Goal: Information Seeking & Learning: Learn about a topic

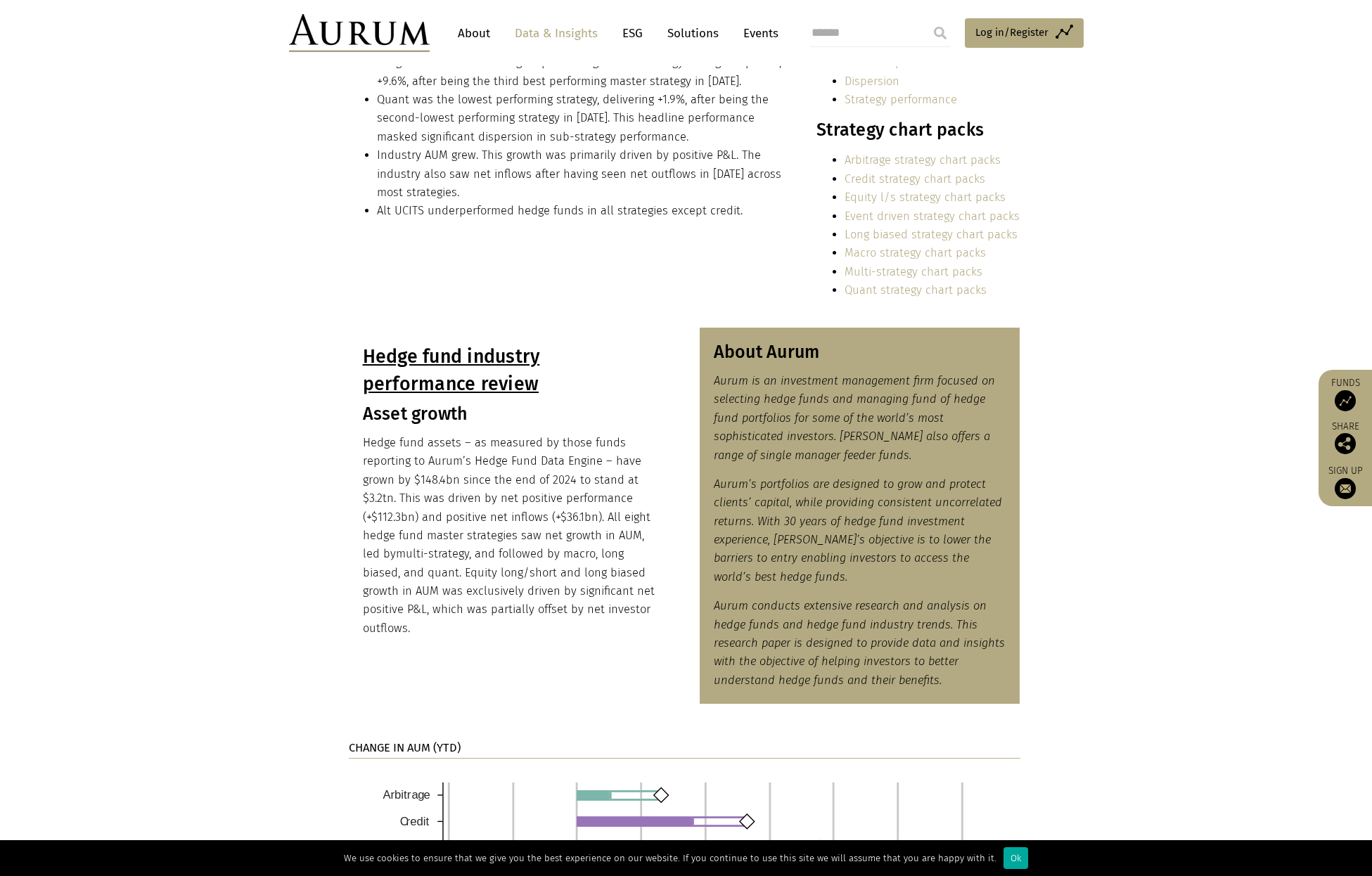
scroll to position [425, 0]
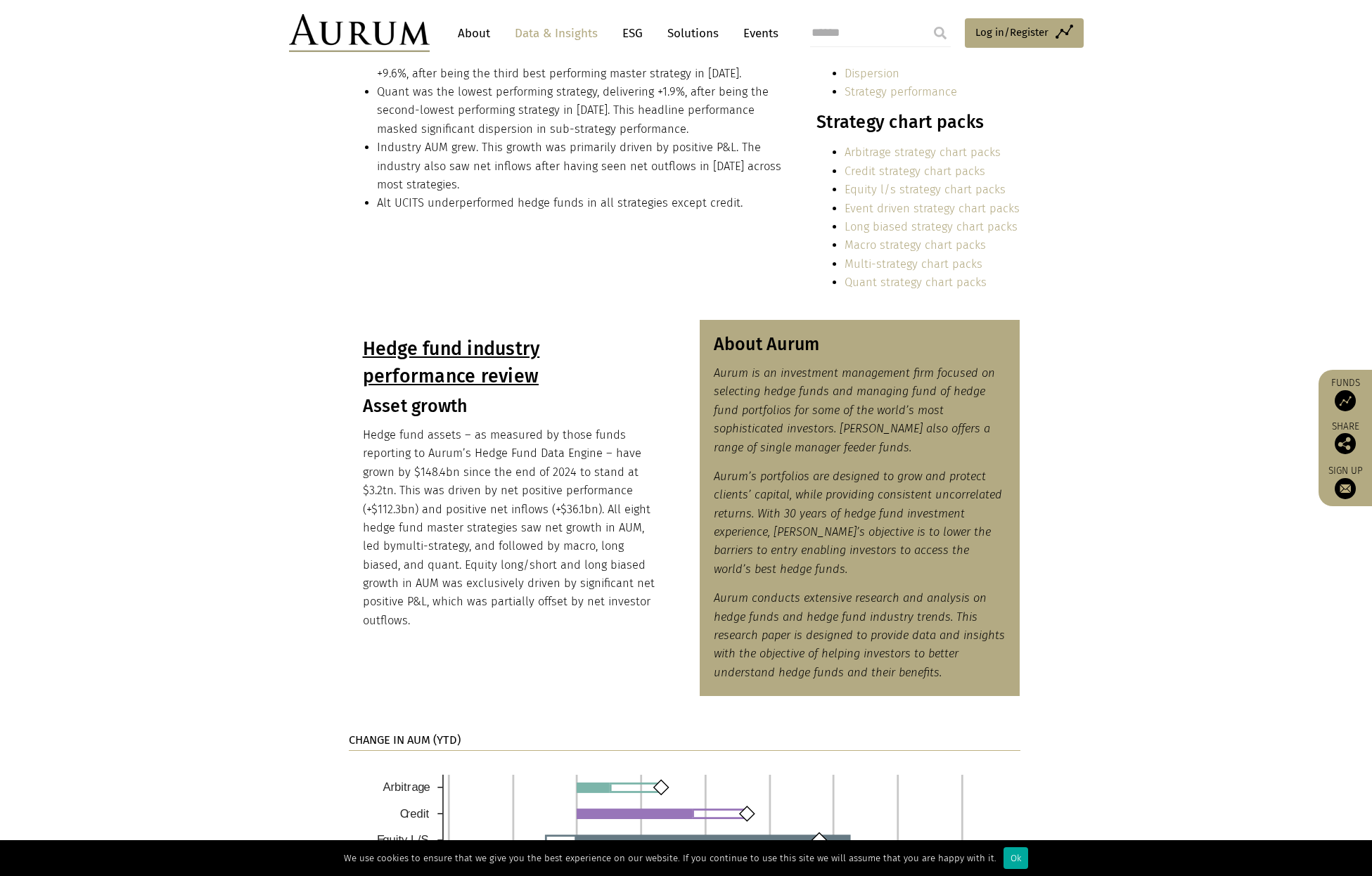
click at [896, 243] on link "Macro strategy chart packs" at bounding box center [915, 245] width 141 height 13
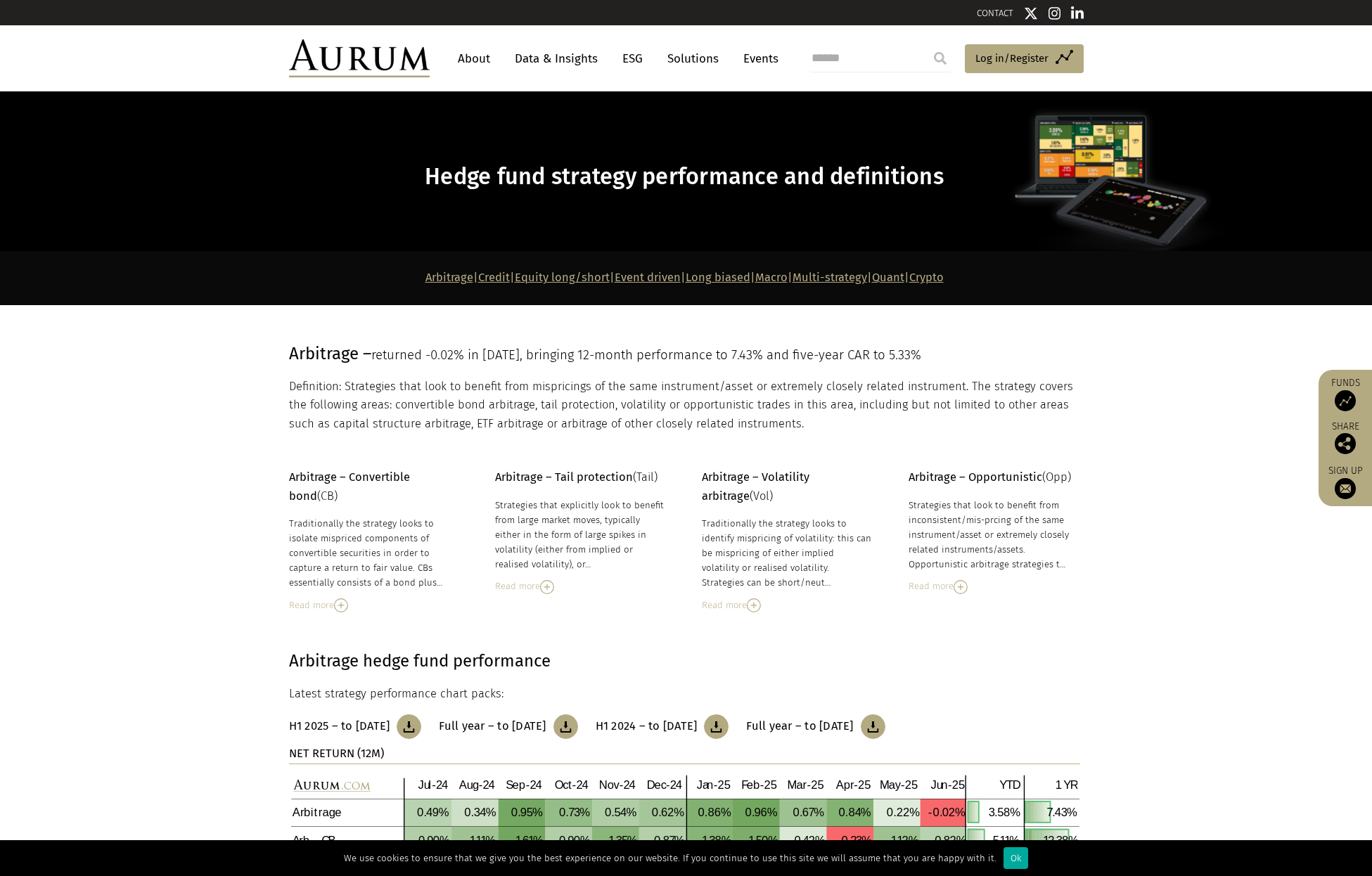
click at [477, 60] on link "About" at bounding box center [474, 59] width 46 height 26
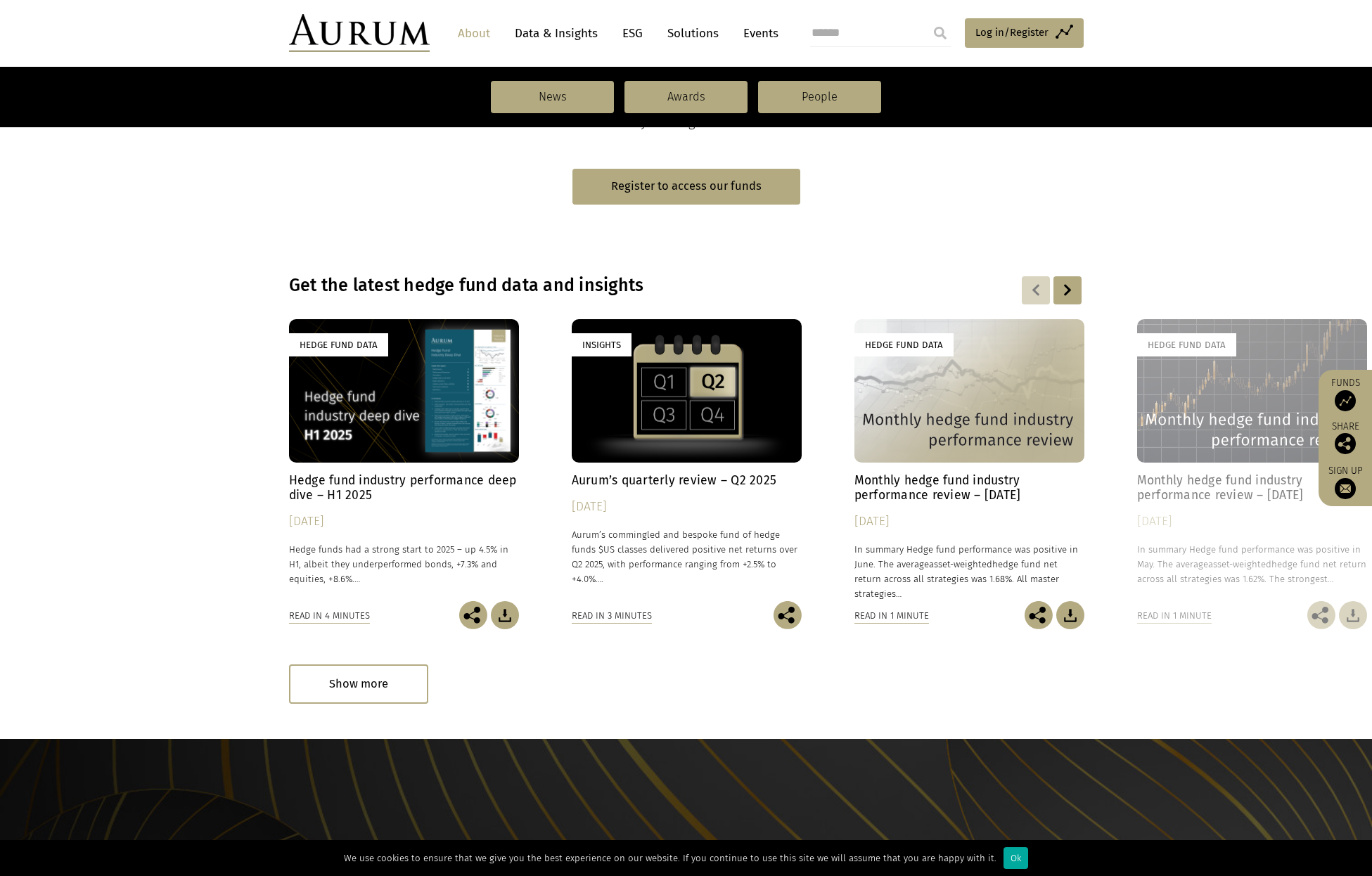
scroll to position [843, 0]
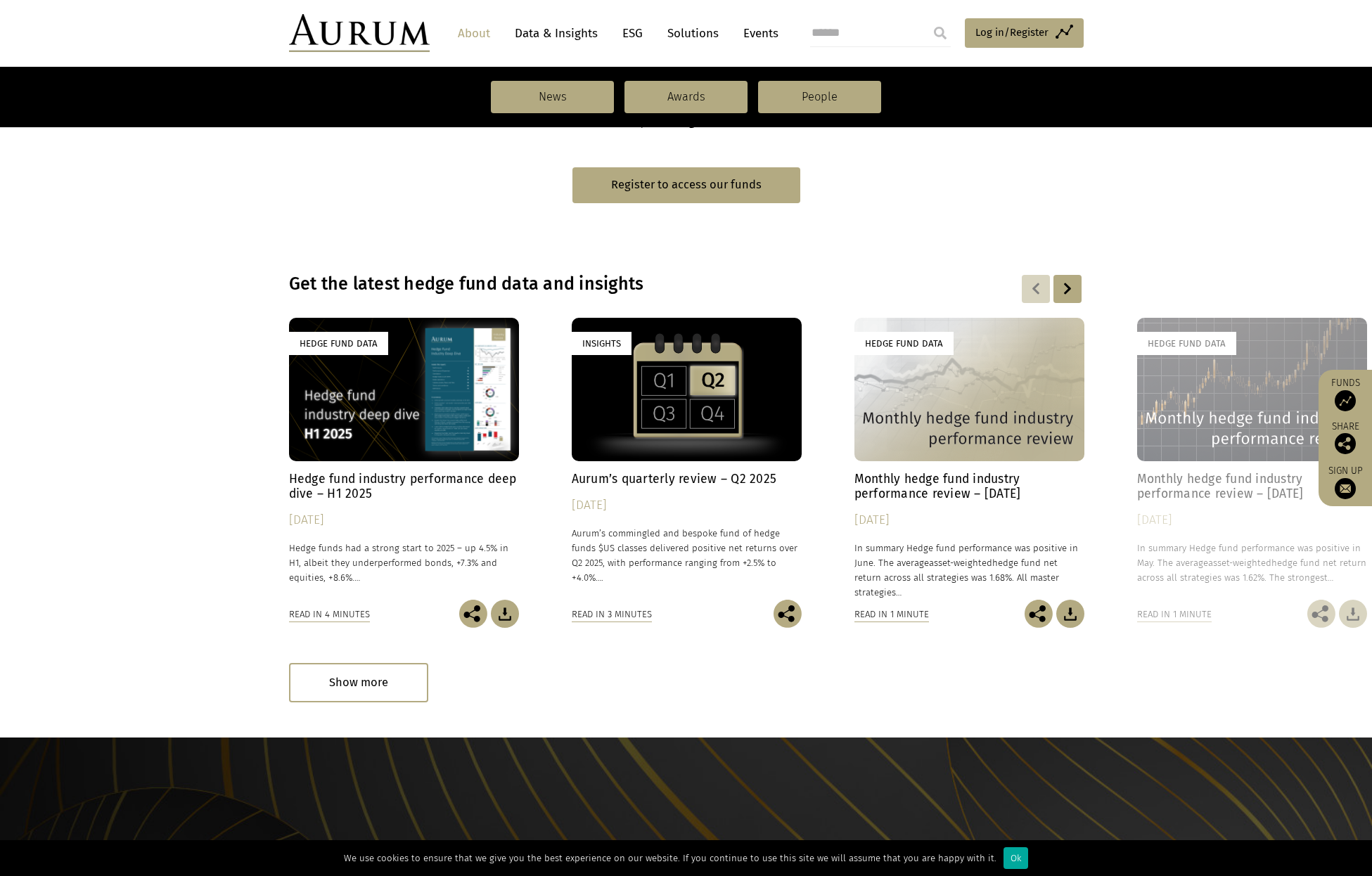
click at [340, 414] on div "Hedge Fund Data" at bounding box center [403, 390] width 230 height 143
